Goal: Task Accomplishment & Management: Complete application form

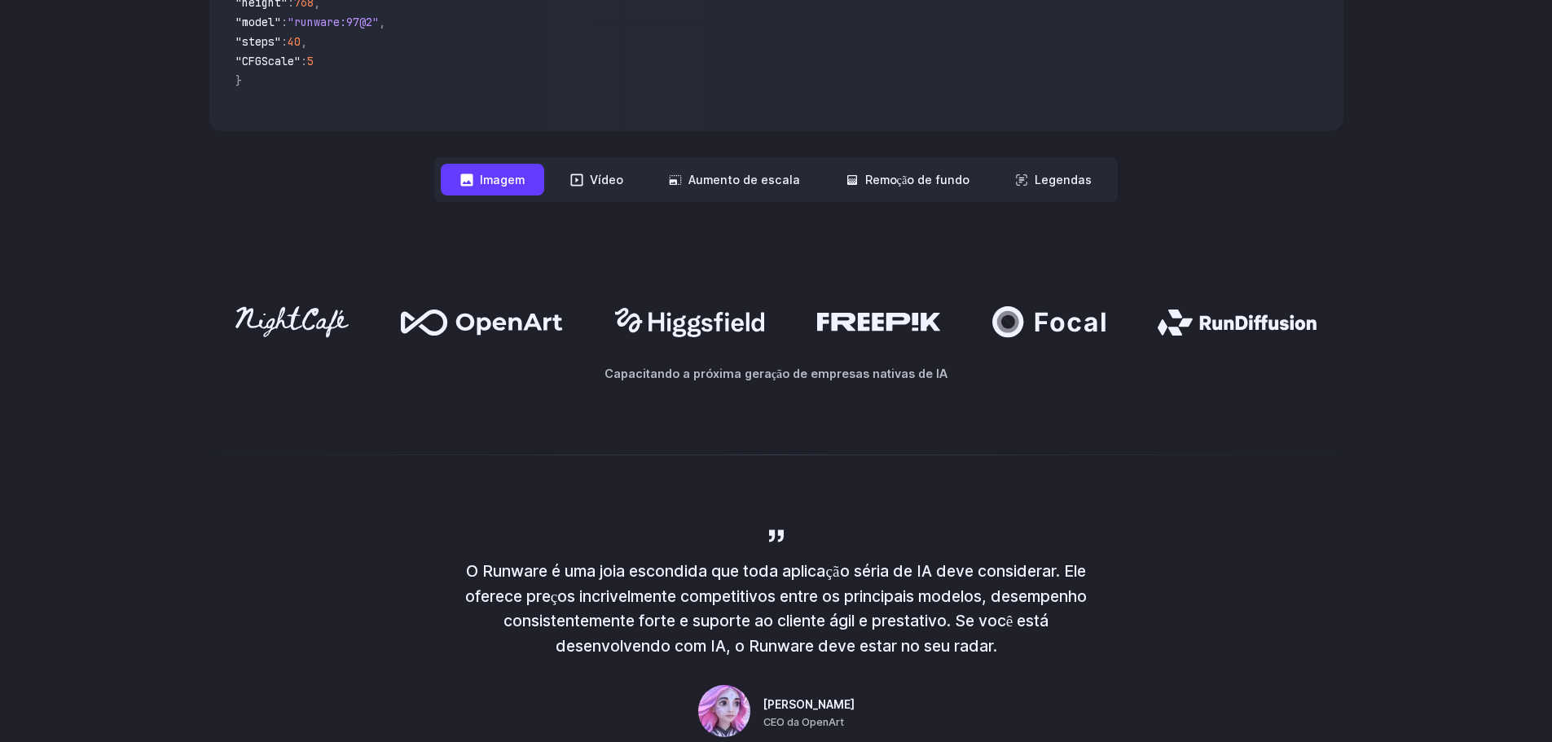
scroll to position [815, 0]
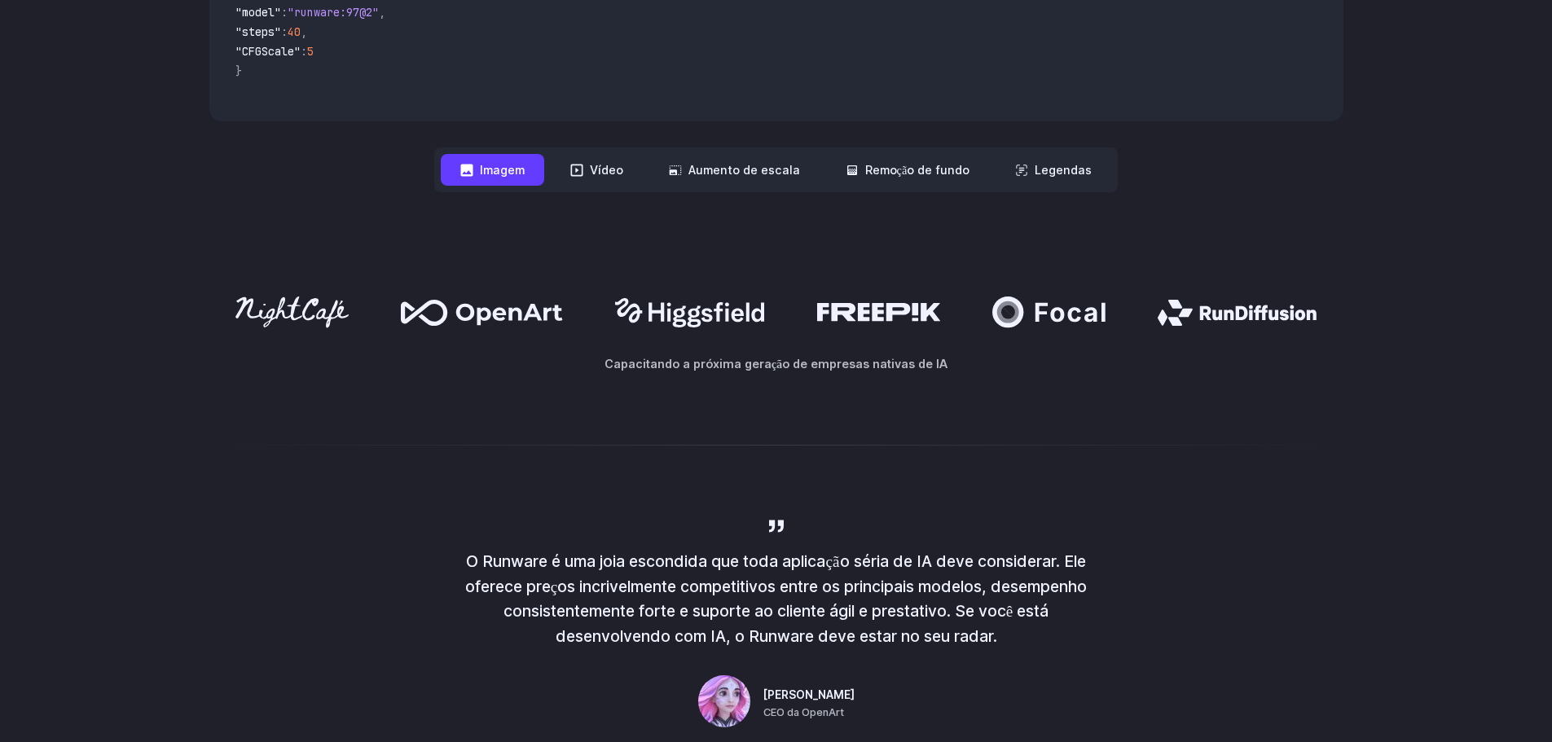
click at [480, 179] on font "Imagem" at bounding box center [502, 170] width 45 height 19
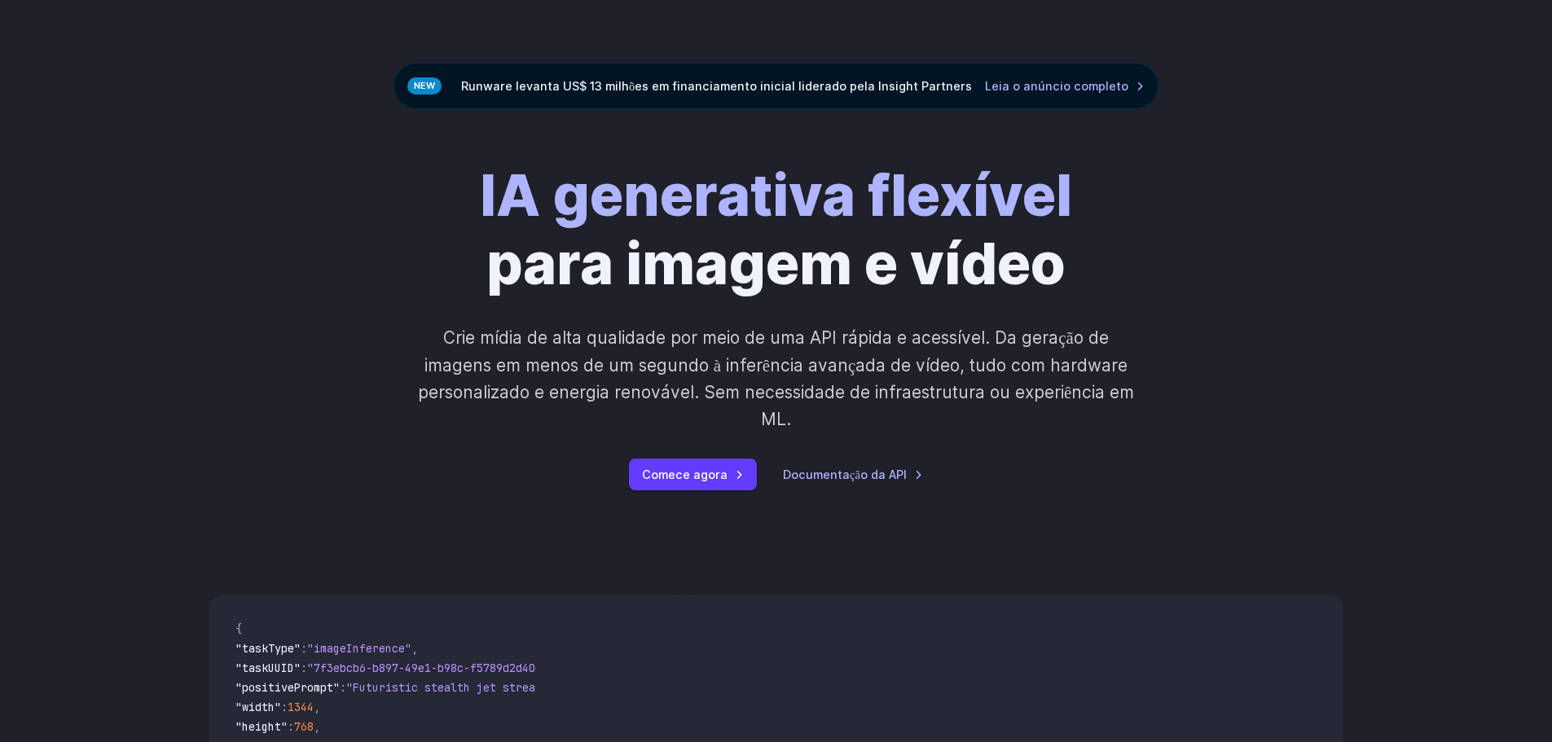
scroll to position [81, 0]
click at [682, 483] on font "Comece agora" at bounding box center [685, 473] width 86 height 19
click at [701, 481] on font "Comece agora" at bounding box center [685, 474] width 86 height 14
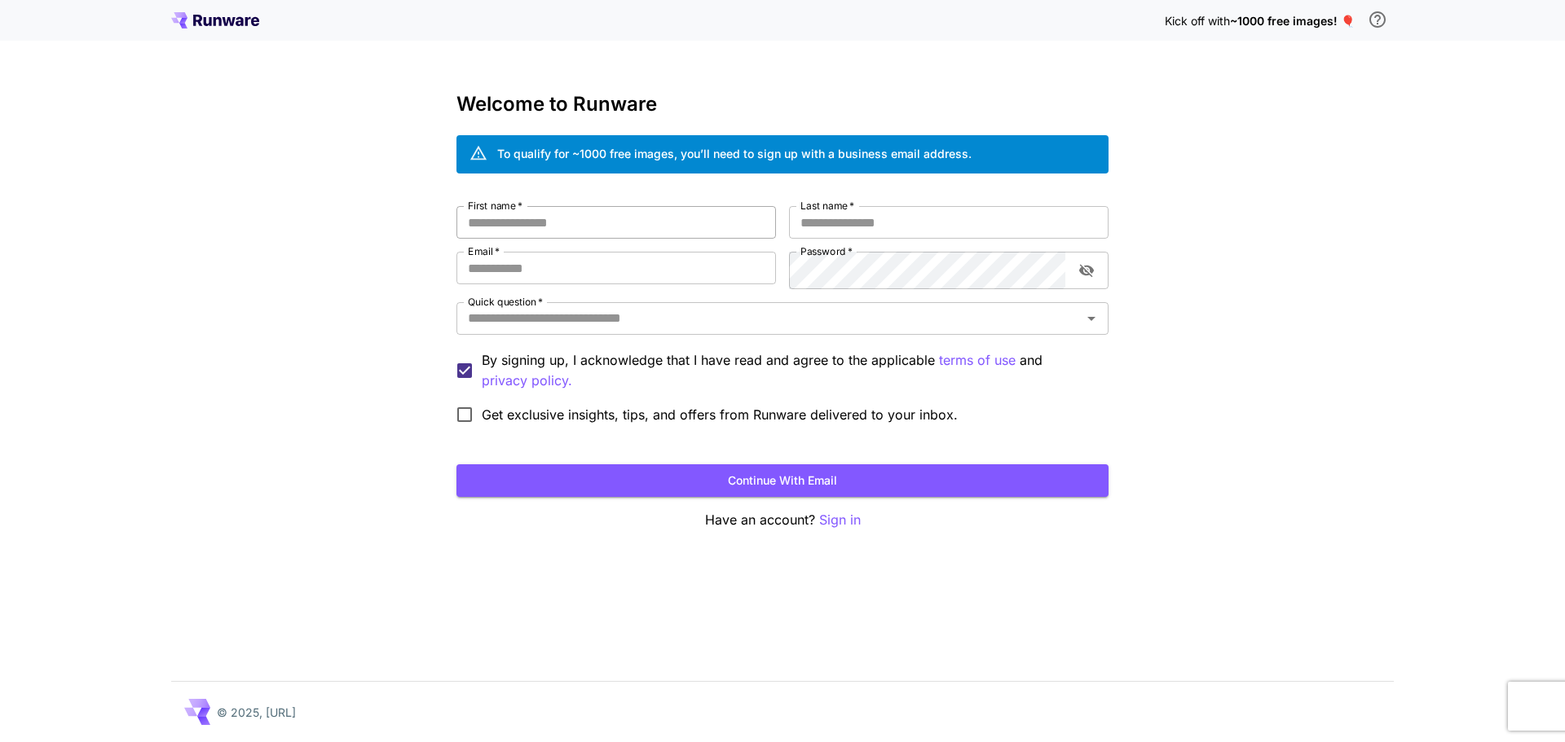
click at [588, 239] on input "First name   *" at bounding box center [615, 222] width 319 height 33
click at [621, 239] on input "First name   *" at bounding box center [615, 222] width 319 height 33
type input "*****"
type input "**********"
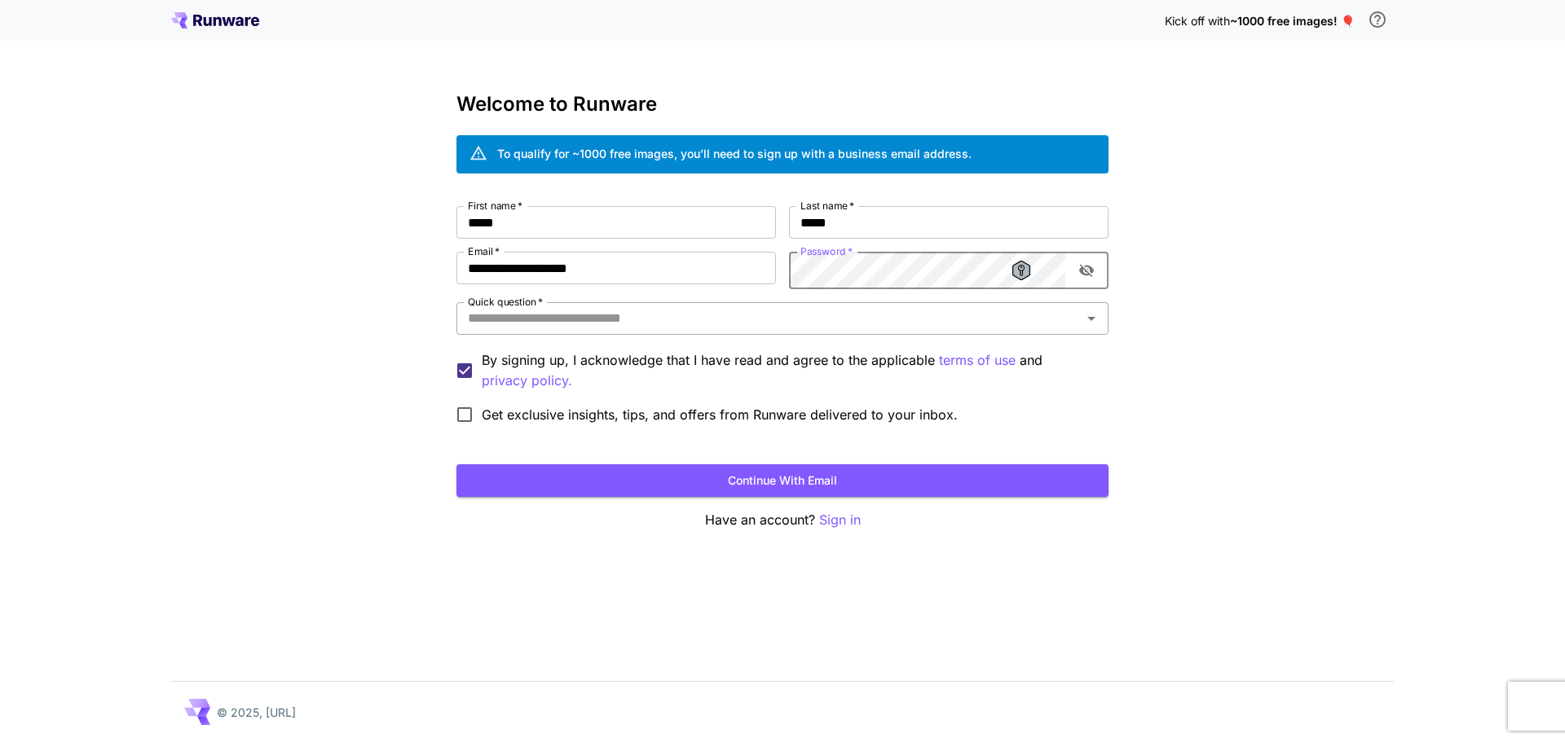
click at [736, 330] on input "Quick question   *" at bounding box center [768, 318] width 615 height 23
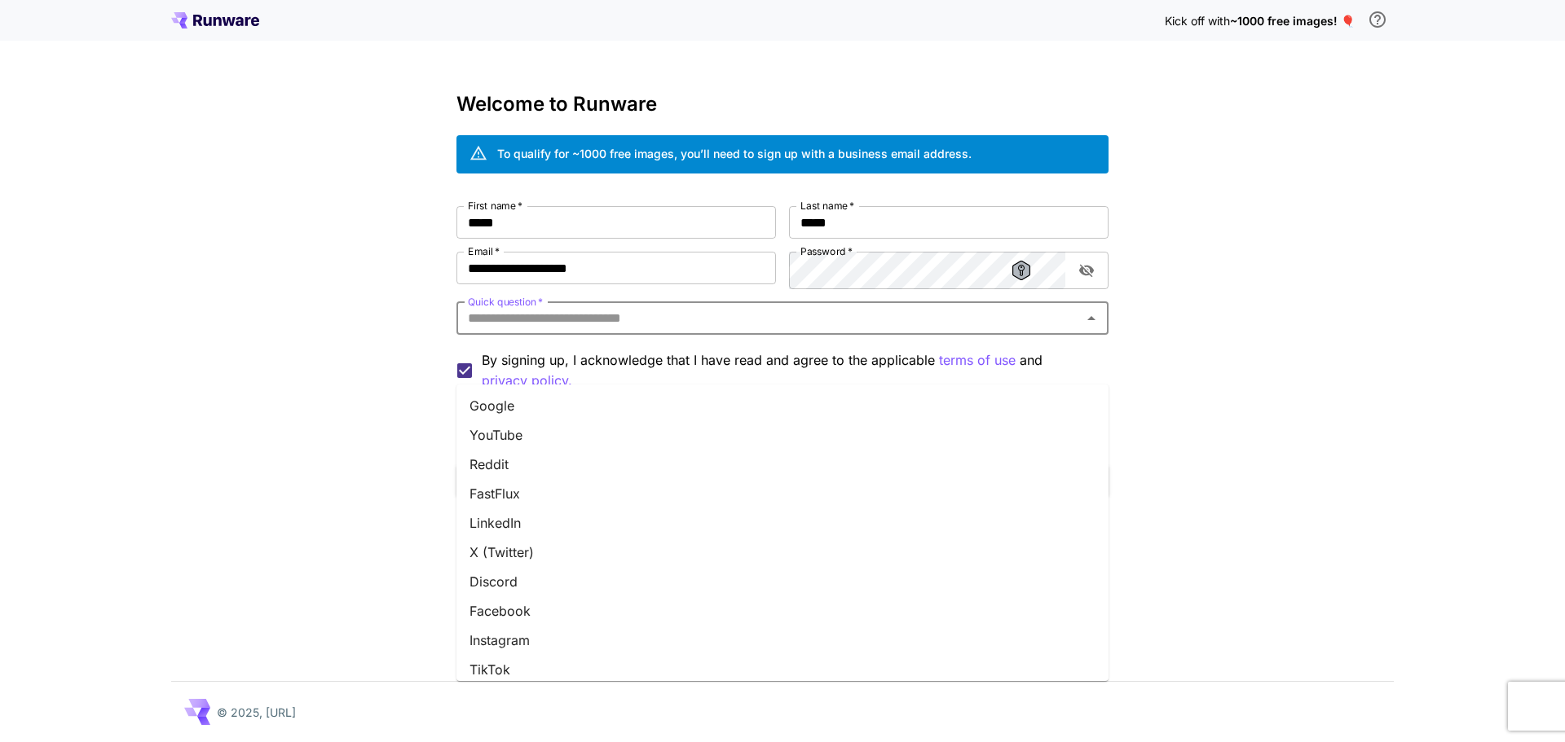
click at [669, 441] on li "YouTube" at bounding box center [782, 434] width 652 height 29
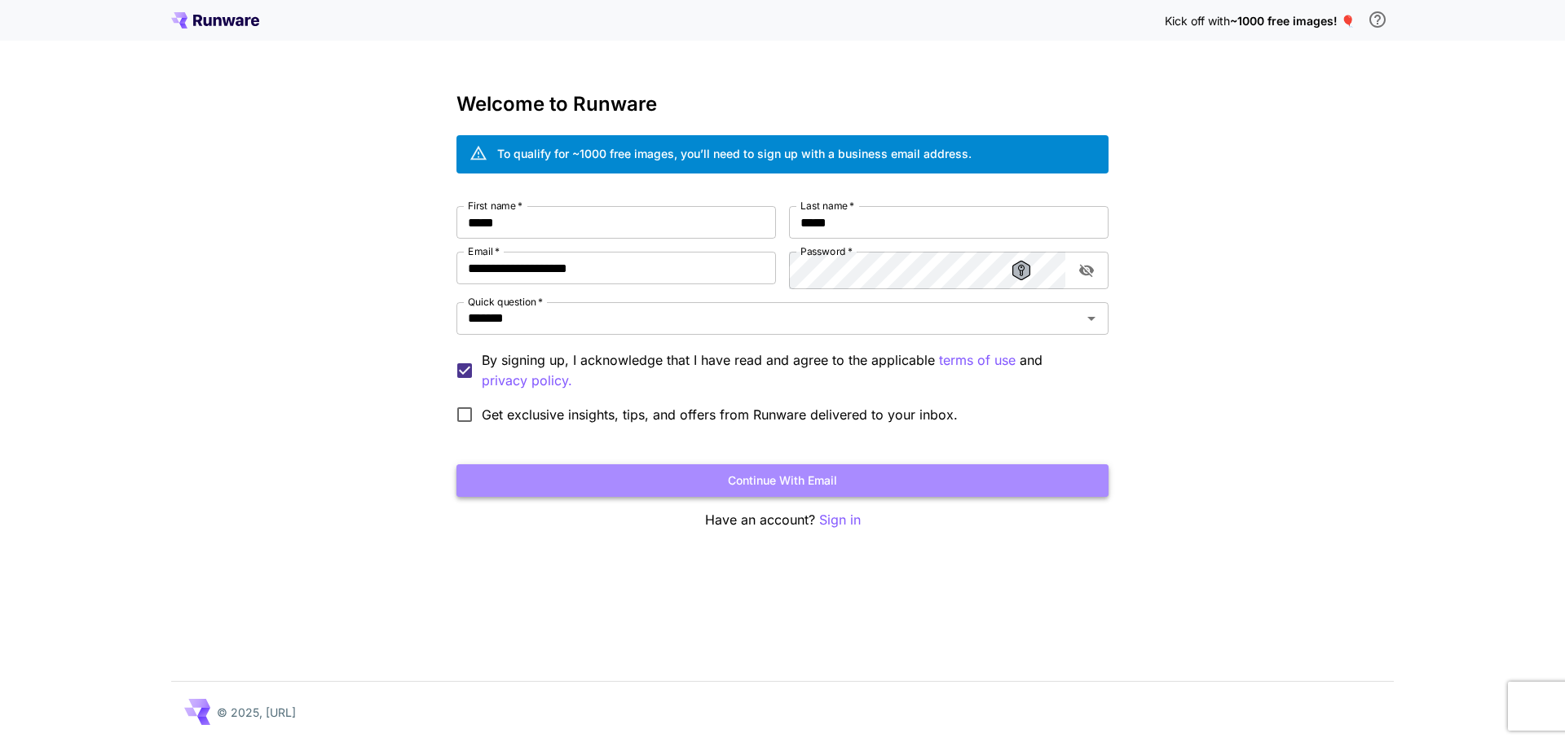
click at [782, 498] on button "Continue with email" at bounding box center [782, 480] width 652 height 33
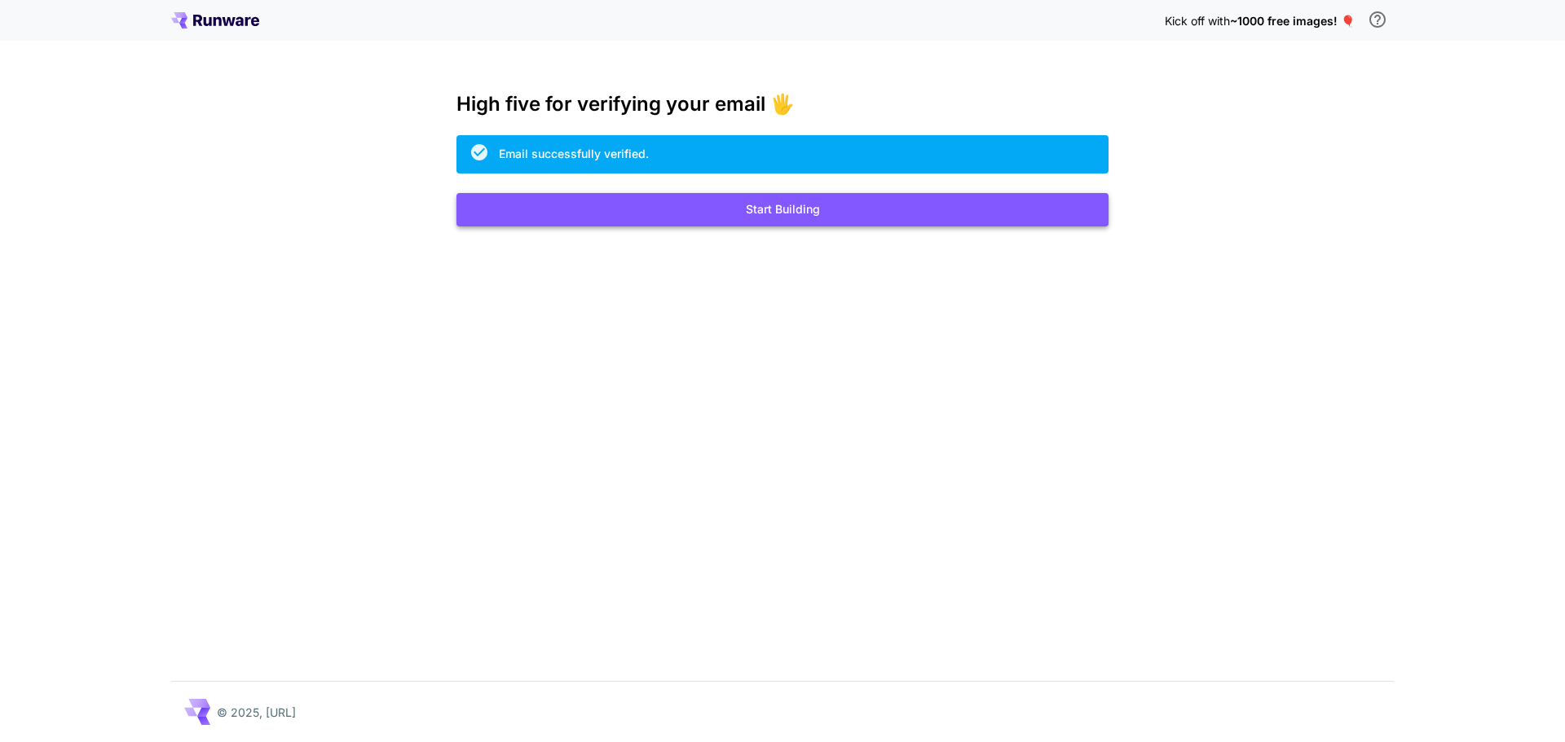
click at [798, 227] on button "Start Building" at bounding box center [782, 209] width 652 height 33
